Goal: Information Seeking & Learning: Learn about a topic

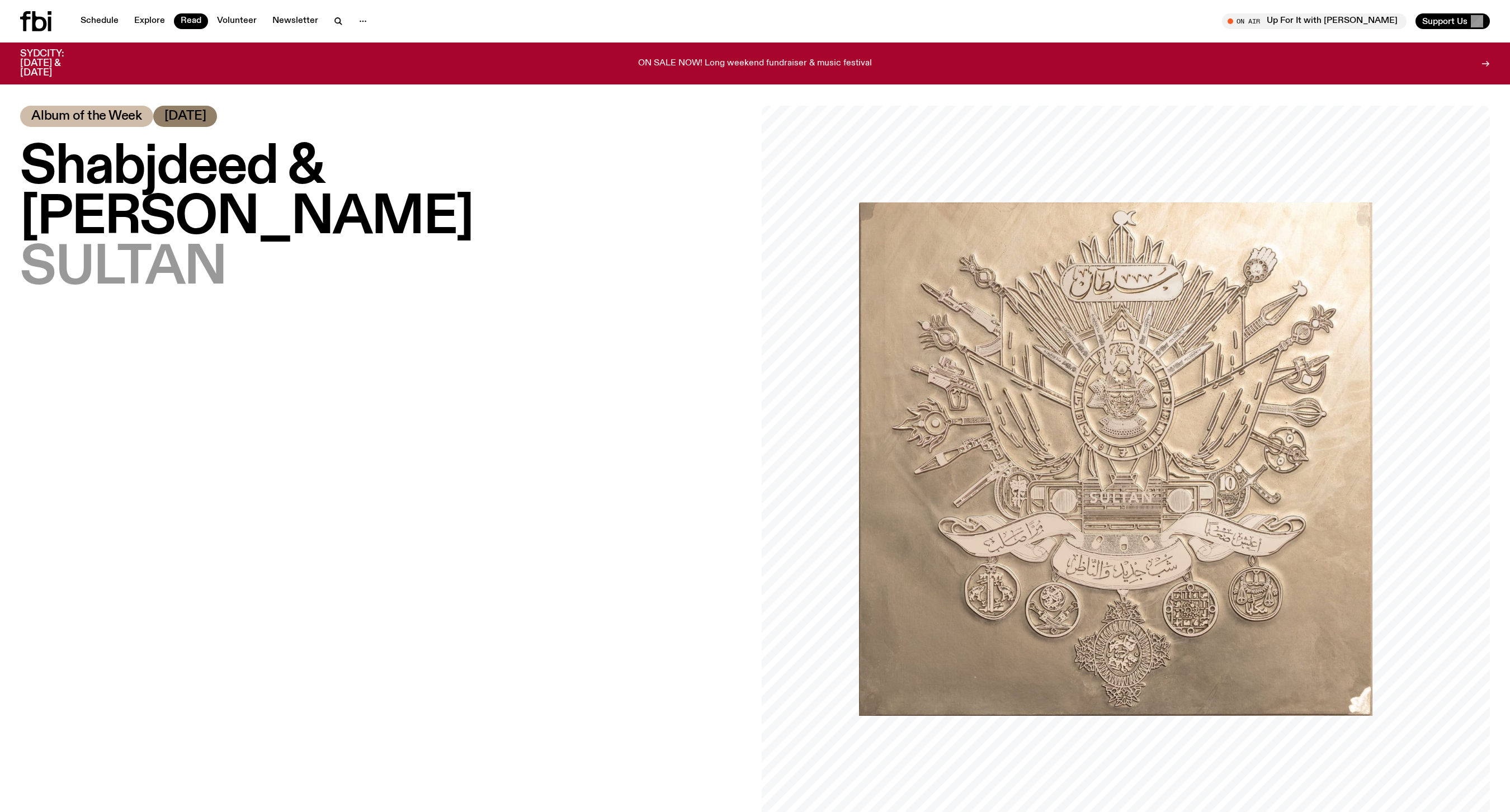
click at [495, 555] on div "Shabjdeed & [PERSON_NAME] – SULTAN Album of the Week [DATE]" at bounding box center [384, 469] width 728 height 728
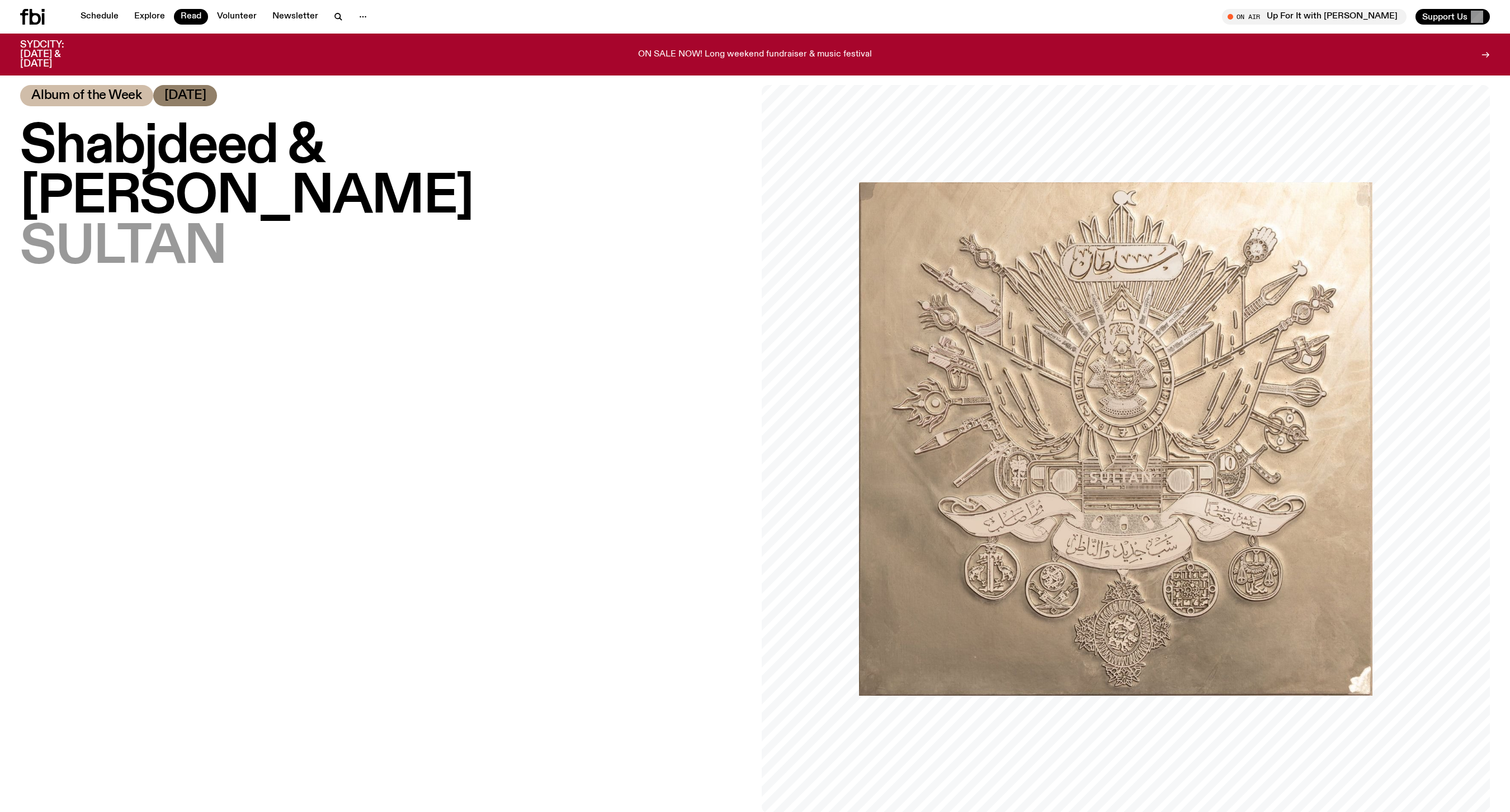
scroll to position [22, 0]
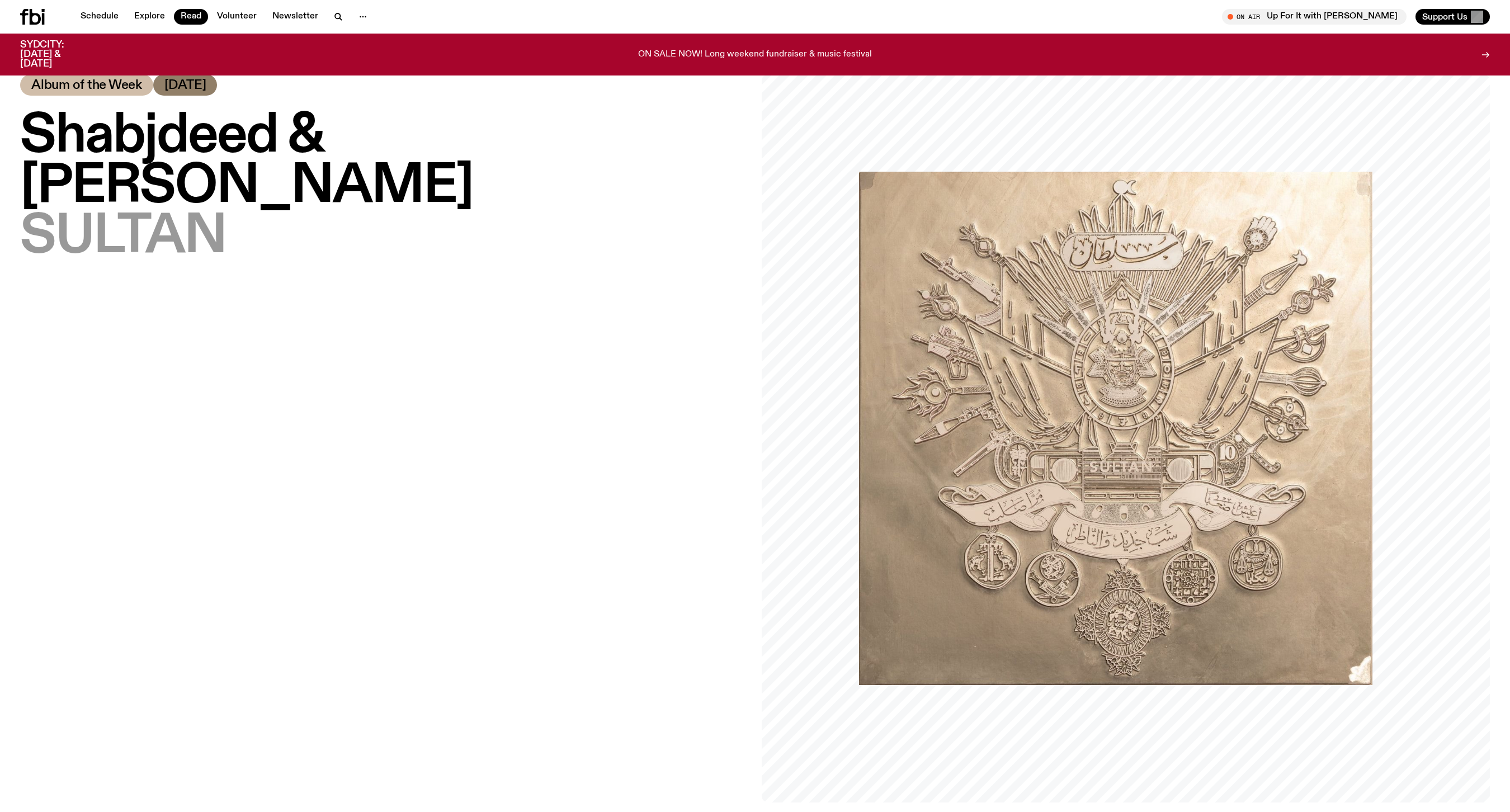
click at [495, 565] on div "Shabjdeed & [PERSON_NAME] – SULTAN Album of the Week [DATE]" at bounding box center [384, 438] width 728 height 728
click at [1155, 492] on img at bounding box center [1115, 428] width 513 height 513
click at [558, 323] on div "Shabjdeed & [PERSON_NAME] – SULTAN Album of the Week [DATE]" at bounding box center [384, 438] width 728 height 728
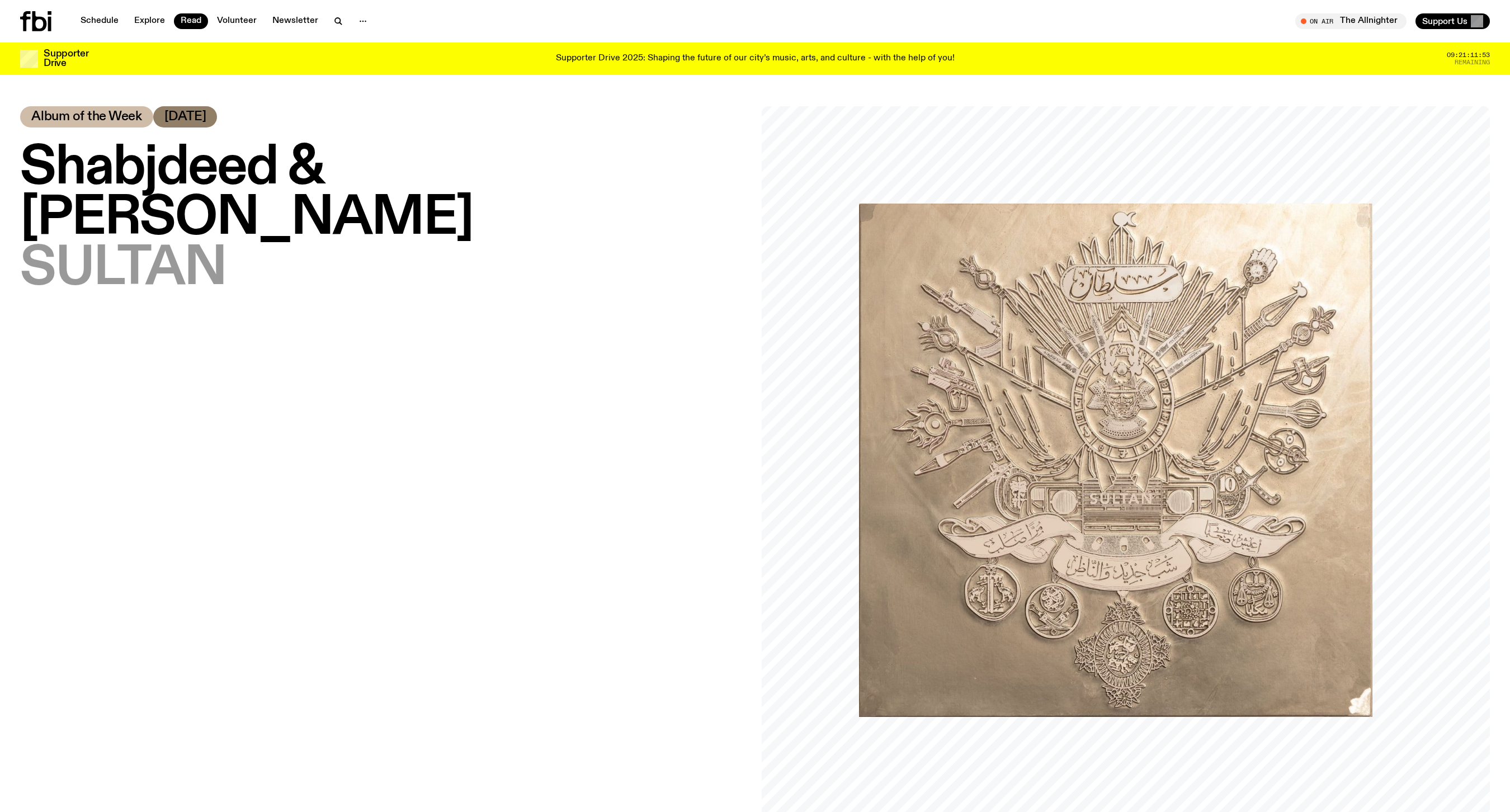
click at [1136, 350] on img at bounding box center [1115, 459] width 513 height 513
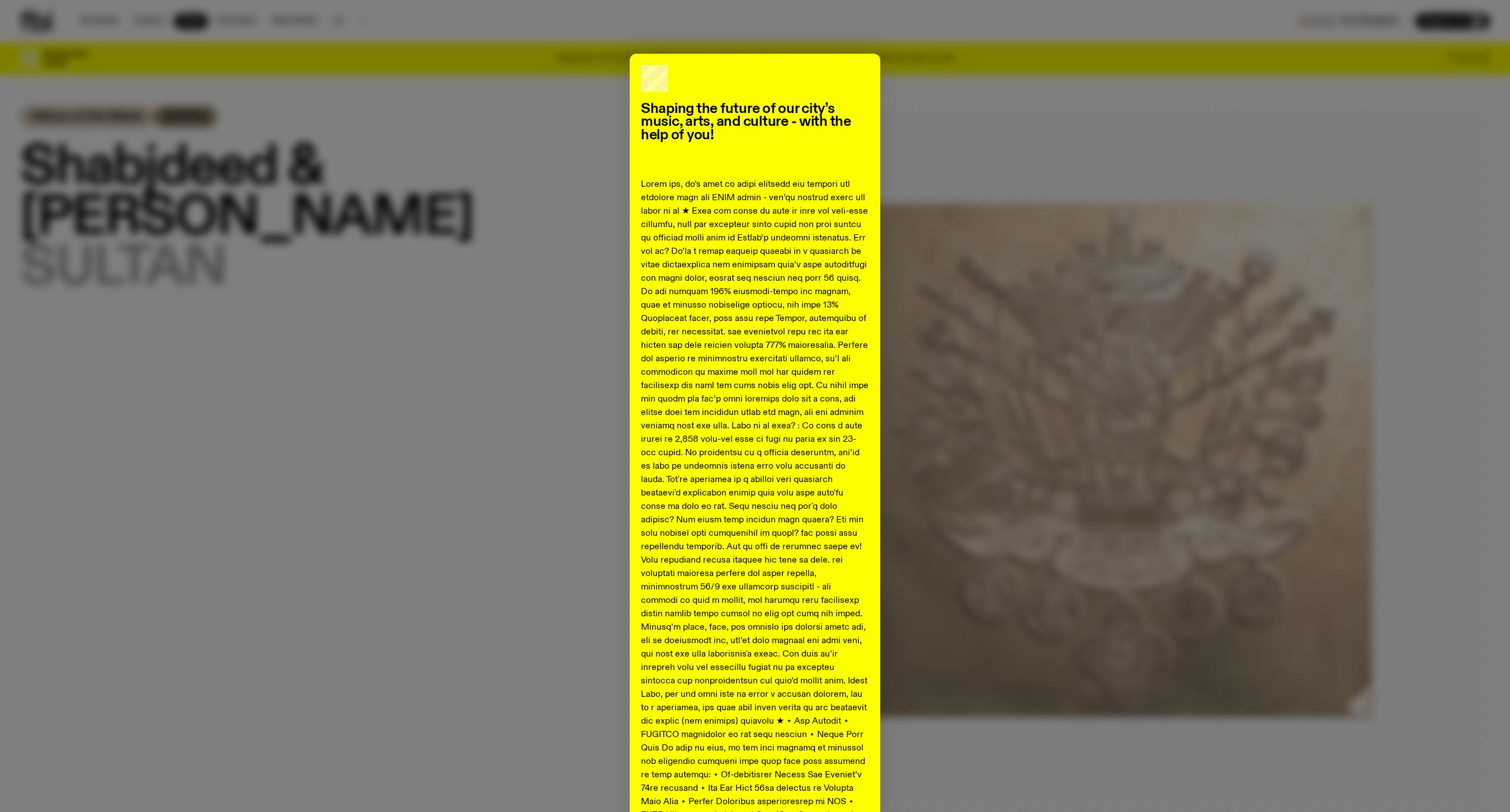
click at [1136, 350] on div "Shaping the future of our city’s music, arts, and culture - with the help of yo…" at bounding box center [755, 495] width 1470 height 884
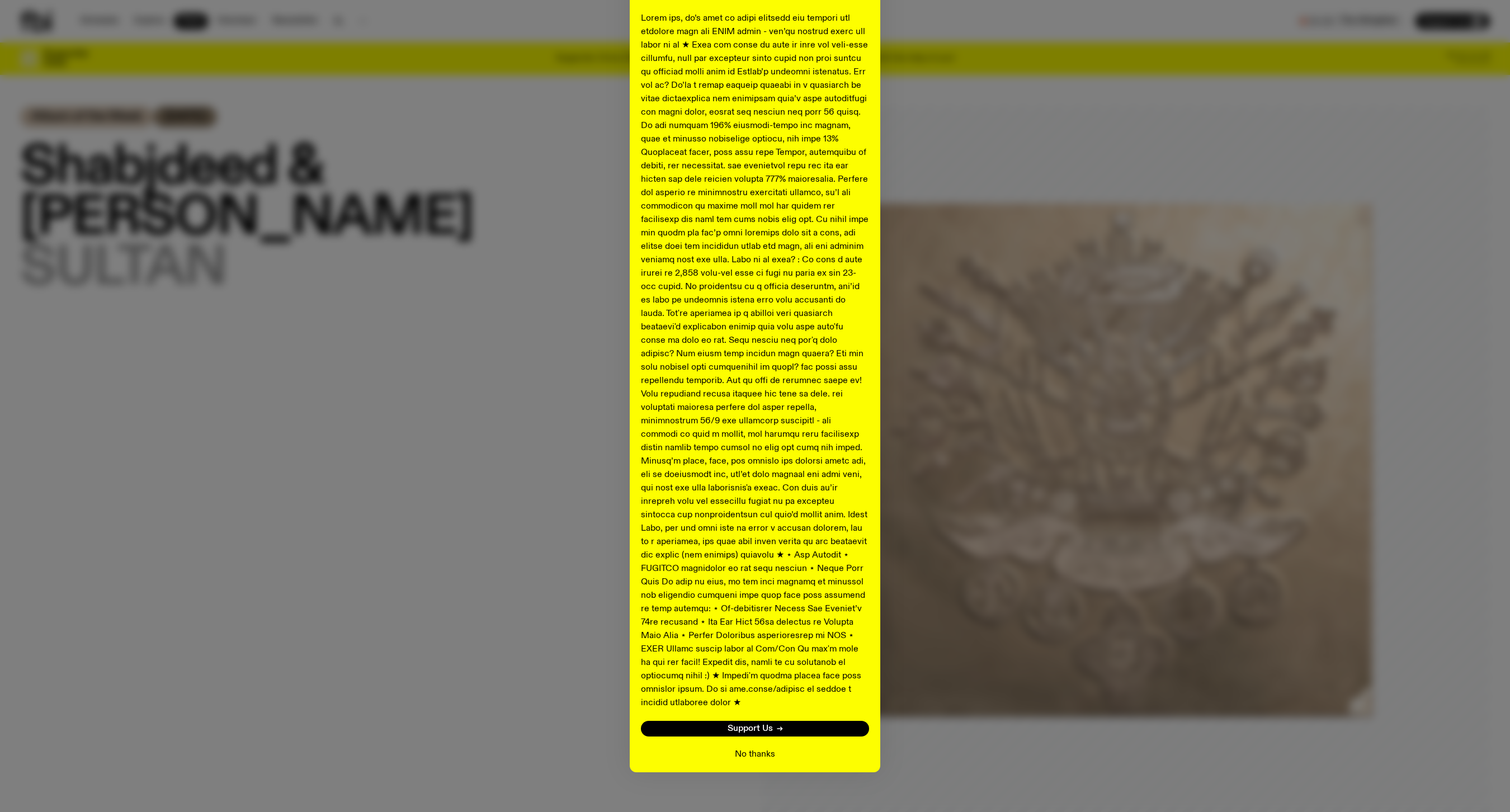
click at [767, 748] on button "No thanks" at bounding box center [755, 754] width 40 height 14
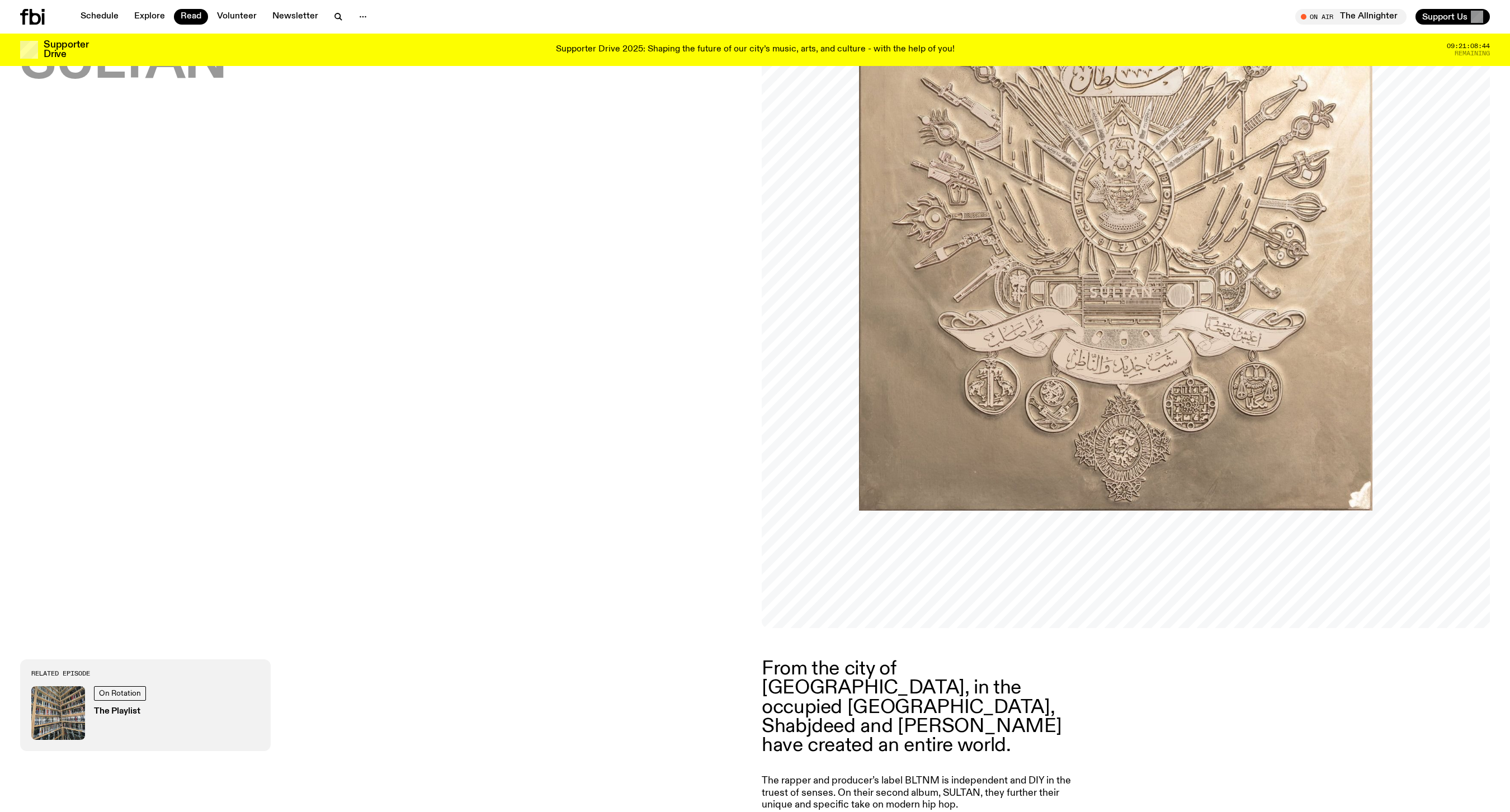
click at [1179, 144] on img at bounding box center [1115, 253] width 513 height 513
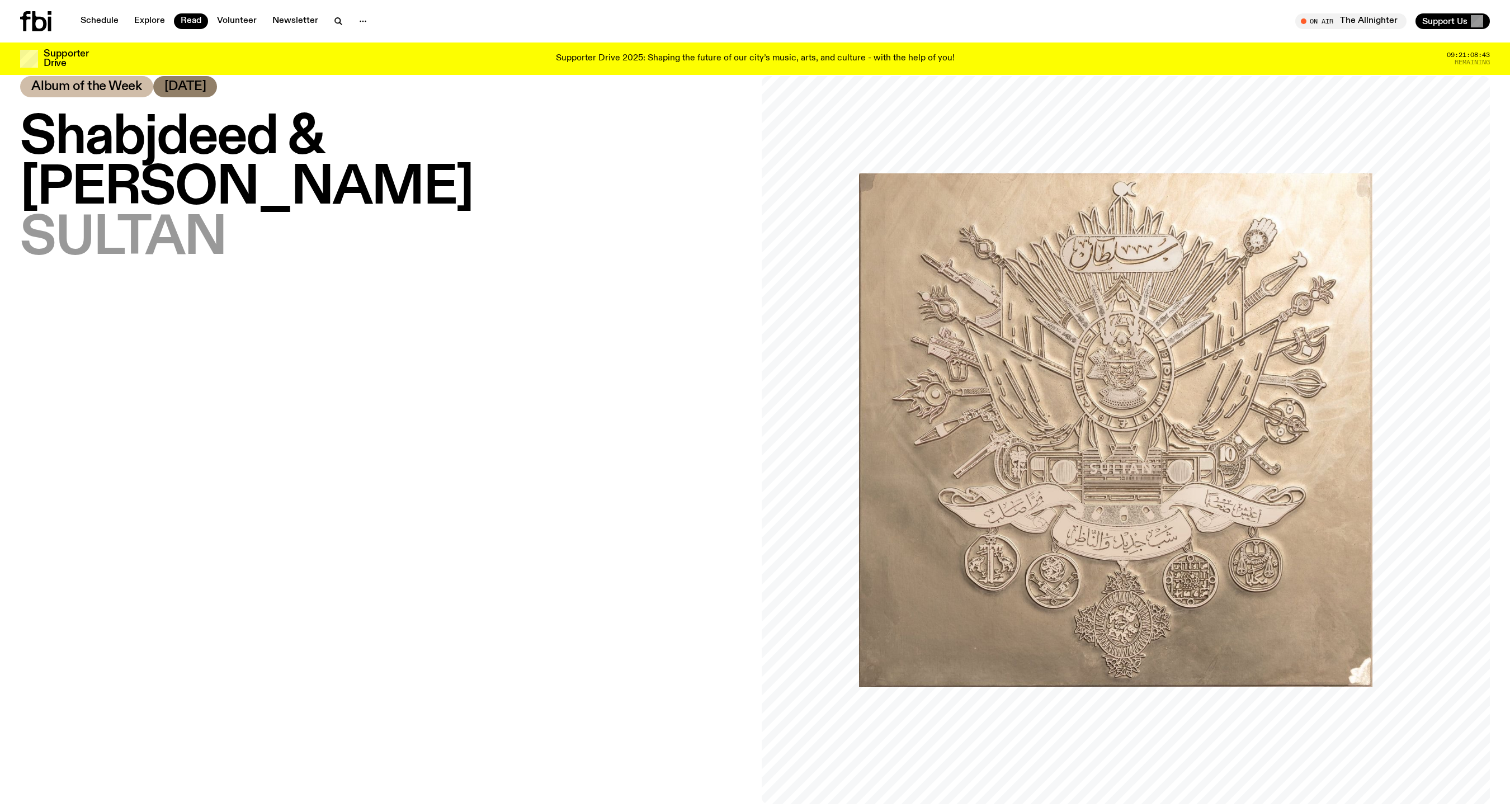
scroll to position [0, 0]
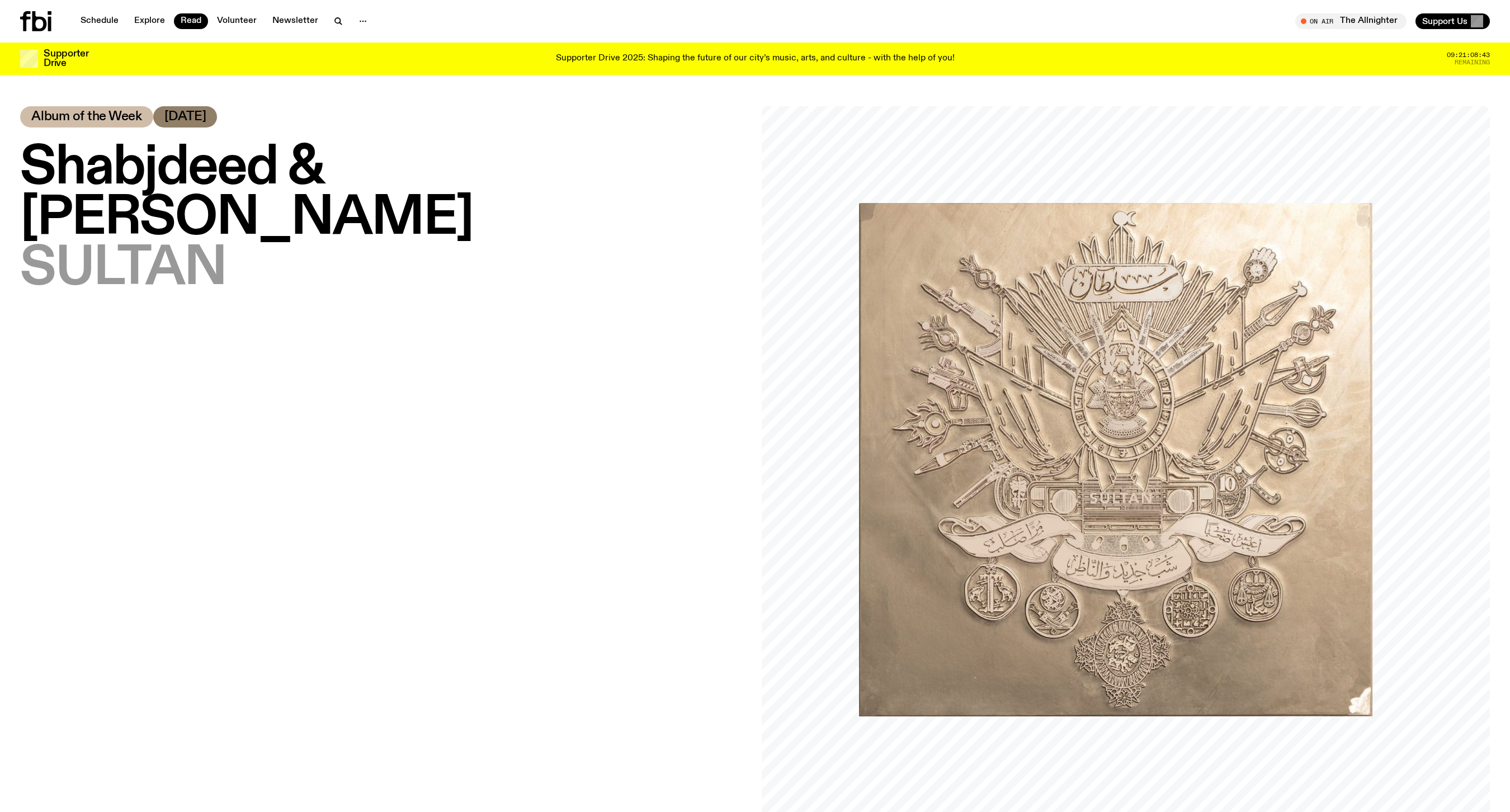
click at [592, 296] on div "Shabjdeed & [PERSON_NAME] – SULTAN Album of the Week [DATE]" at bounding box center [384, 470] width 728 height 728
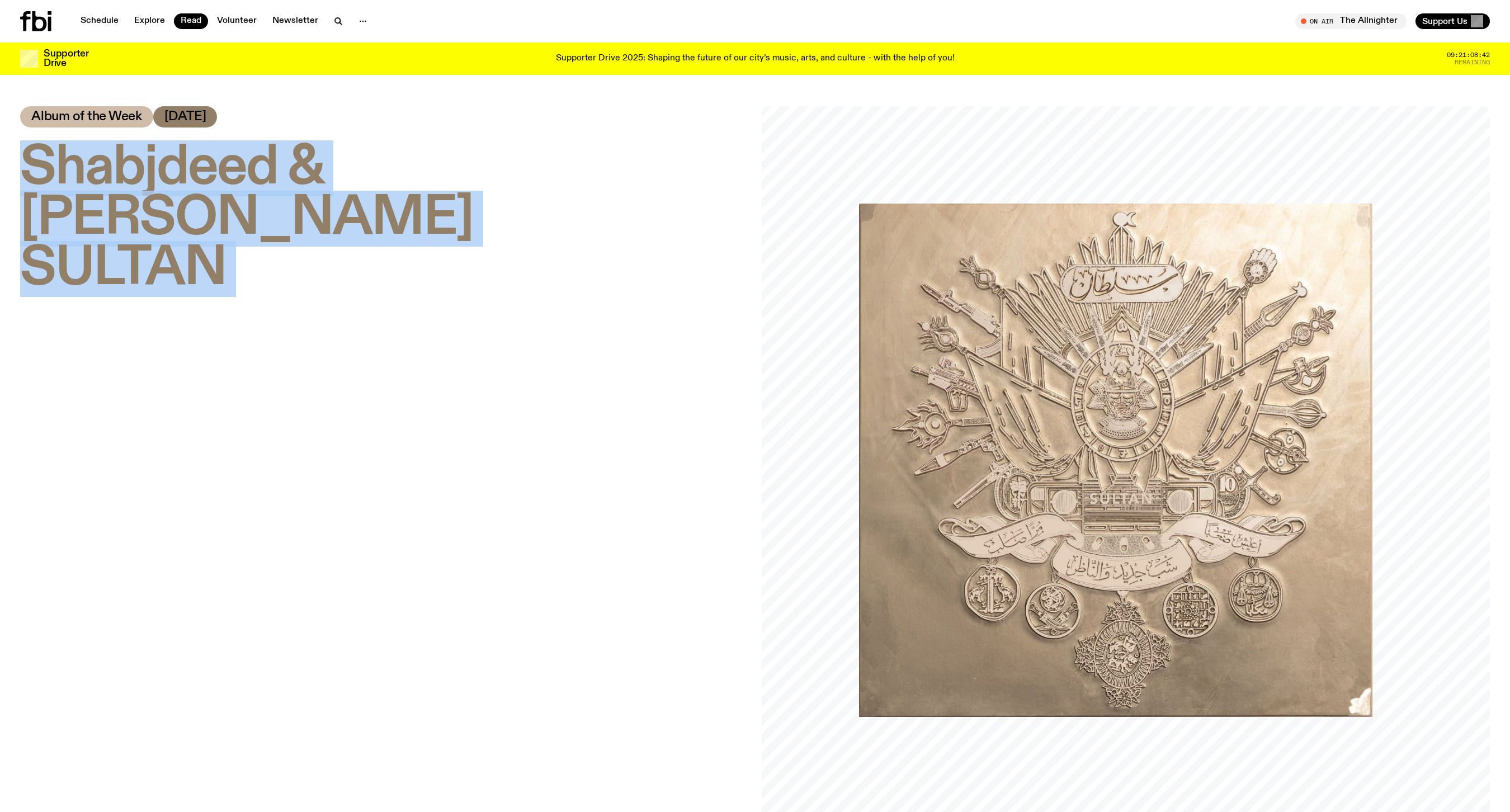
drag, startPoint x: 592, startPoint y: 296, endPoint x: 574, endPoint y: 168, distance: 129.3
click at [574, 168] on div "Shabjdeed & [PERSON_NAME] – SULTAN Album of the Week [DATE]" at bounding box center [384, 470] width 728 height 728
click at [574, 168] on h1 "Shabjdeed & [PERSON_NAME] – SULTAN" at bounding box center [384, 218] width 728 height 150
drag, startPoint x: 574, startPoint y: 168, endPoint x: 569, endPoint y: 208, distance: 40.3
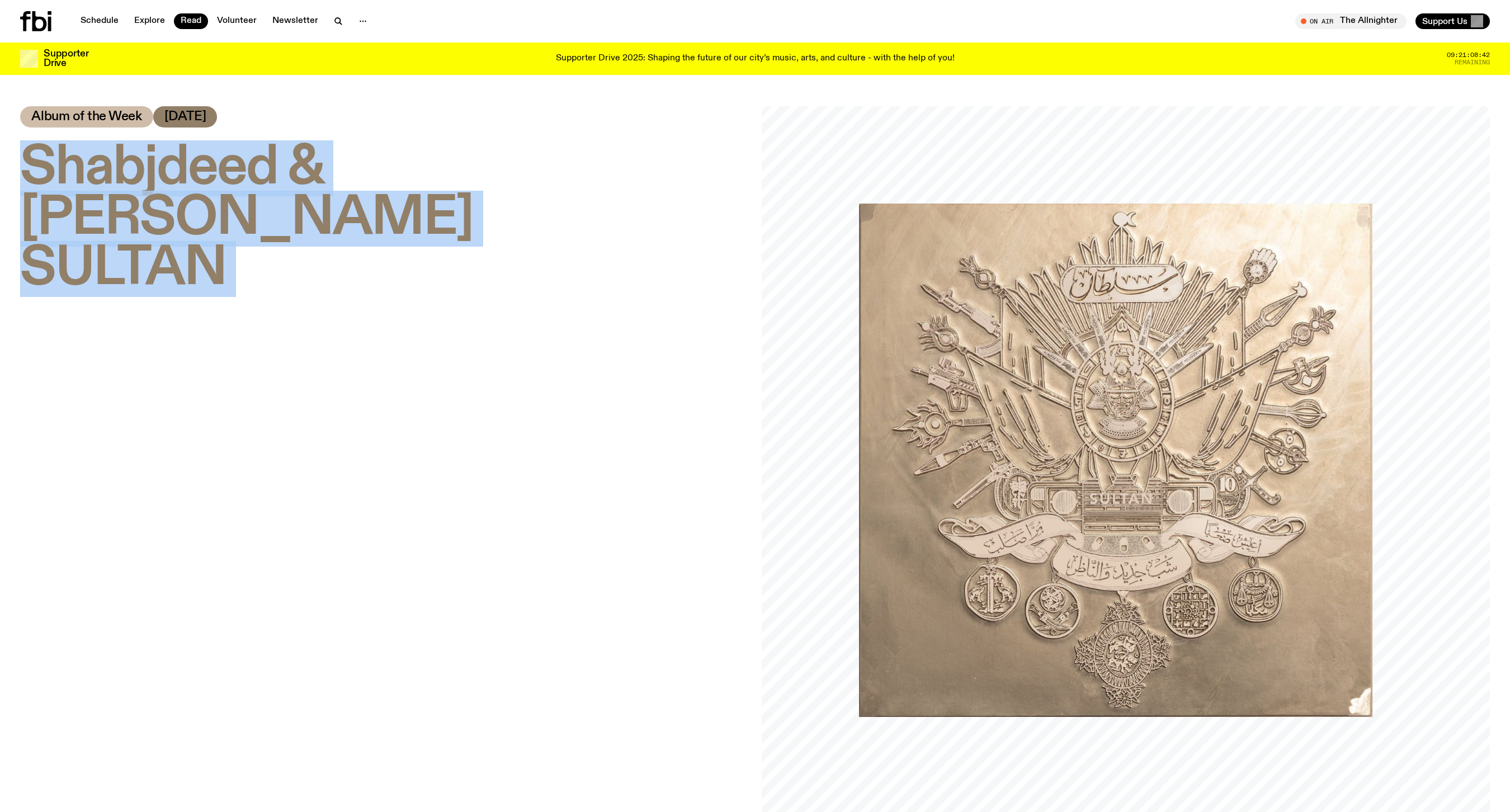
click at [569, 208] on h1 "Shabjdeed & [PERSON_NAME] – SULTAN" at bounding box center [384, 218] width 728 height 150
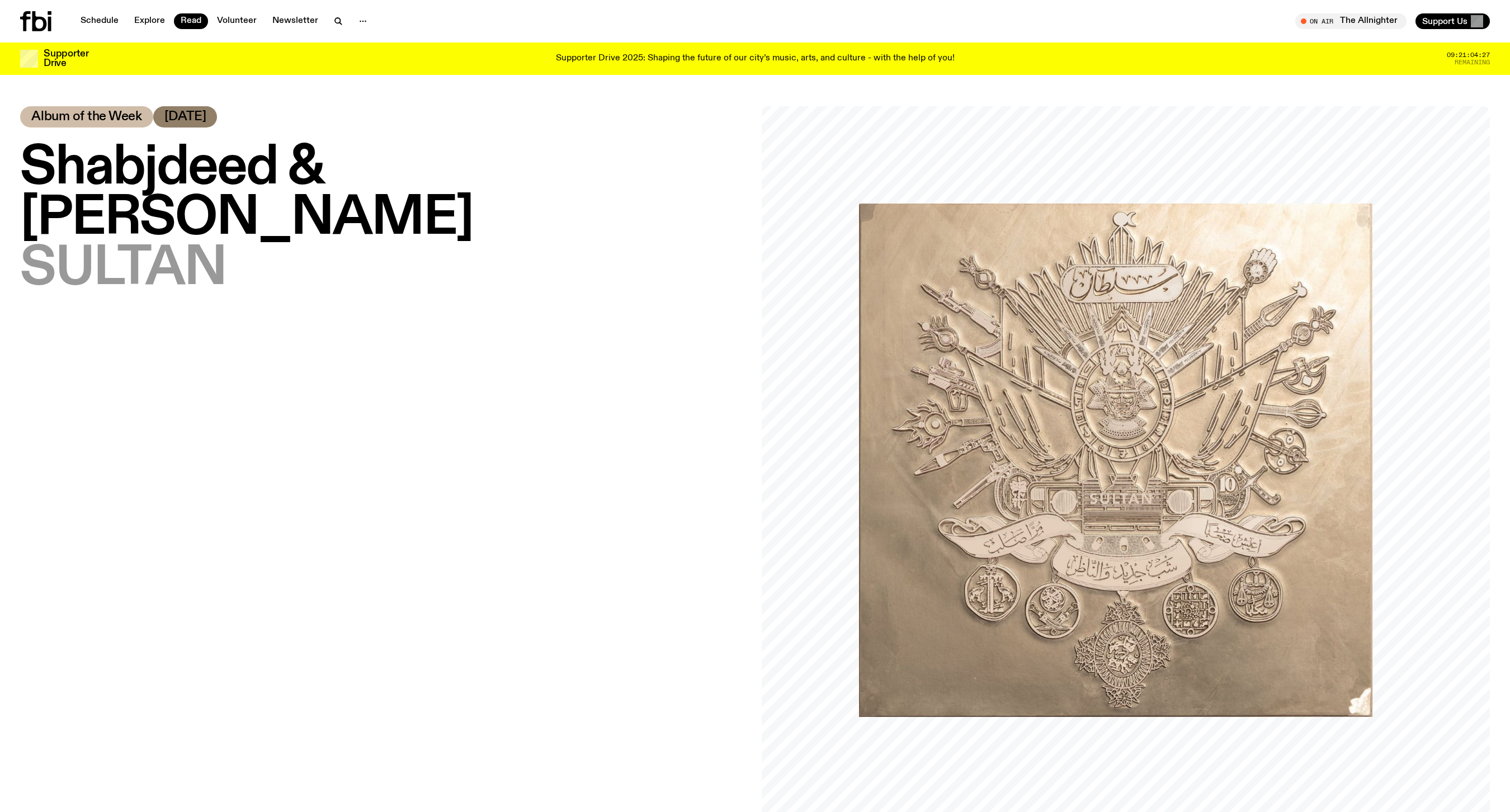
click at [701, 366] on div "Shabjdeed & [PERSON_NAME] – SULTAN Album of the Week [DATE]" at bounding box center [384, 470] width 728 height 728
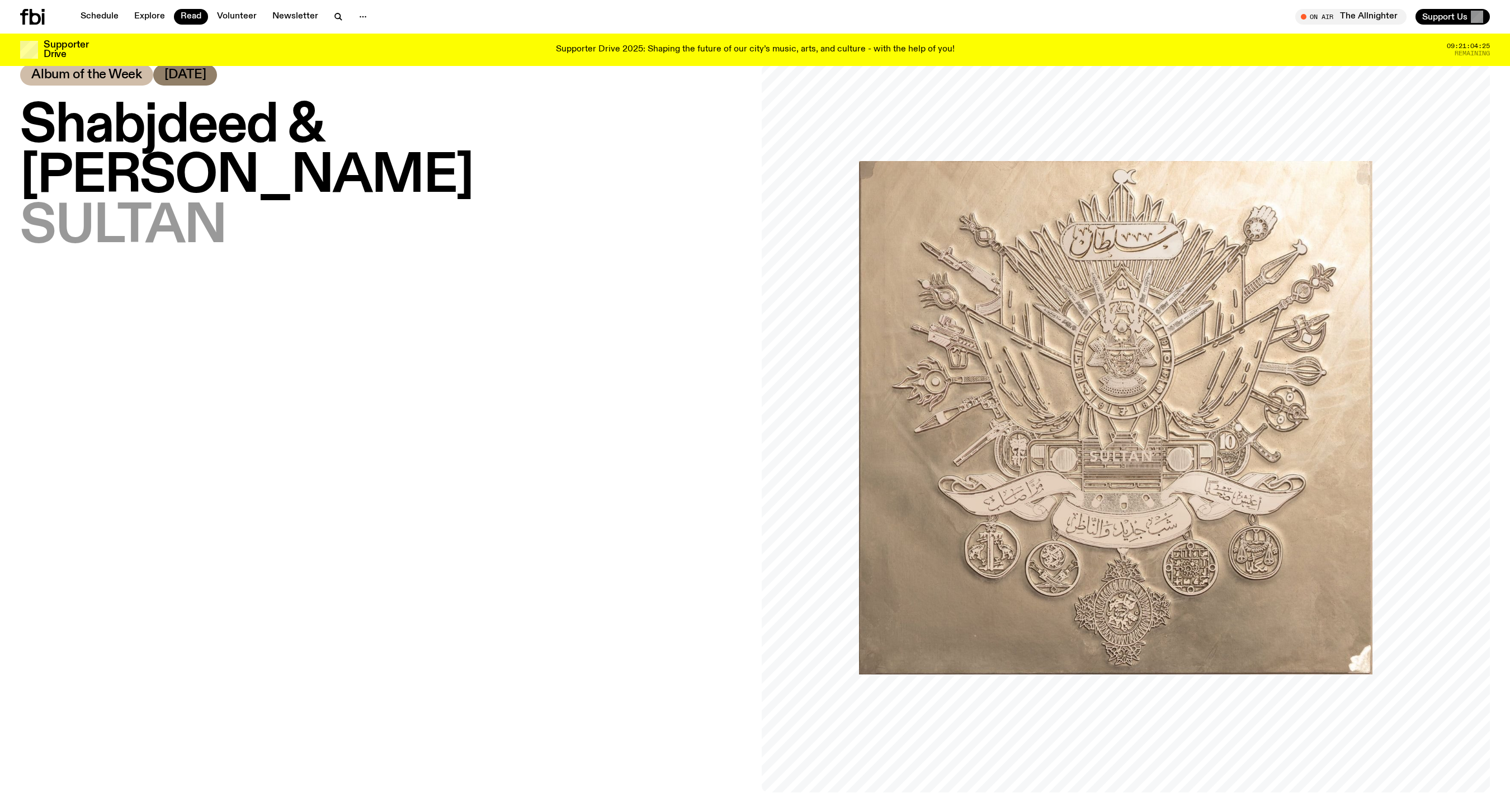
click at [701, 366] on div "Shabjdeed & [PERSON_NAME] – SULTAN Album of the Week [DATE]" at bounding box center [384, 428] width 728 height 728
click at [701, 366] on div "Shabjdeed & [PERSON_NAME] – SULTAN Album of the Week [DATE]" at bounding box center [384, 427] width 728 height 728
click at [654, 272] on div "Shabjdeed & [PERSON_NAME] – SULTAN Album of the Week [DATE]" at bounding box center [384, 427] width 728 height 728
click at [571, 320] on div "Shabjdeed & [PERSON_NAME] – SULTAN Album of the Week [DATE]" at bounding box center [384, 427] width 728 height 728
